Goal: Task Accomplishment & Management: Use online tool/utility

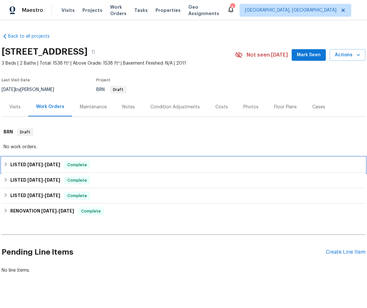
drag, startPoint x: 104, startPoint y: 165, endPoint x: 112, endPoint y: 165, distance: 8.4
click at [104, 165] on div "LISTED [DATE] - [DATE] Complete" at bounding box center [184, 165] width 360 height 8
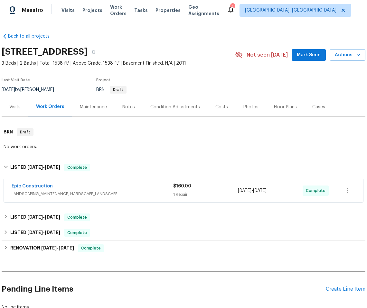
click at [75, 187] on div "Epic Construction" at bounding box center [93, 187] width 162 height 8
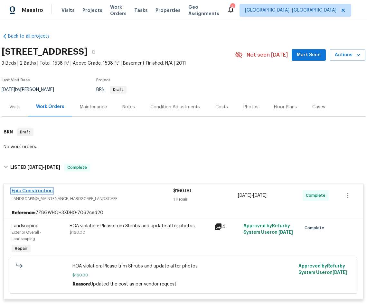
click at [36, 190] on link "Epic Construction" at bounding box center [32, 191] width 41 height 5
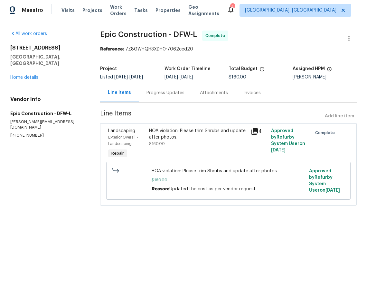
click at [211, 134] on div "HOA violation: Please trim Shrubs and update after photos." at bounding box center [198, 134] width 98 height 13
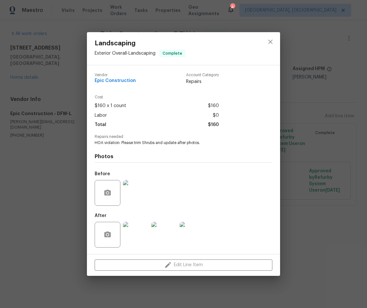
click at [133, 236] on img at bounding box center [136, 235] width 26 height 26
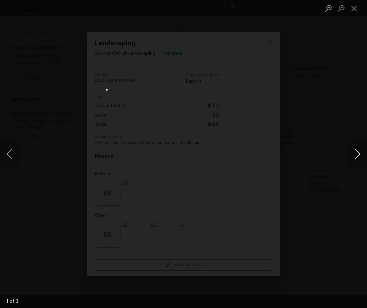
click at [360, 149] on button "Next image" at bounding box center [357, 154] width 19 height 26
click at [357, 156] on button "Next image" at bounding box center [357, 154] width 19 height 26
click at [356, 9] on button "Close lightbox" at bounding box center [354, 8] width 13 height 11
